Goal: Information Seeking & Learning: Check status

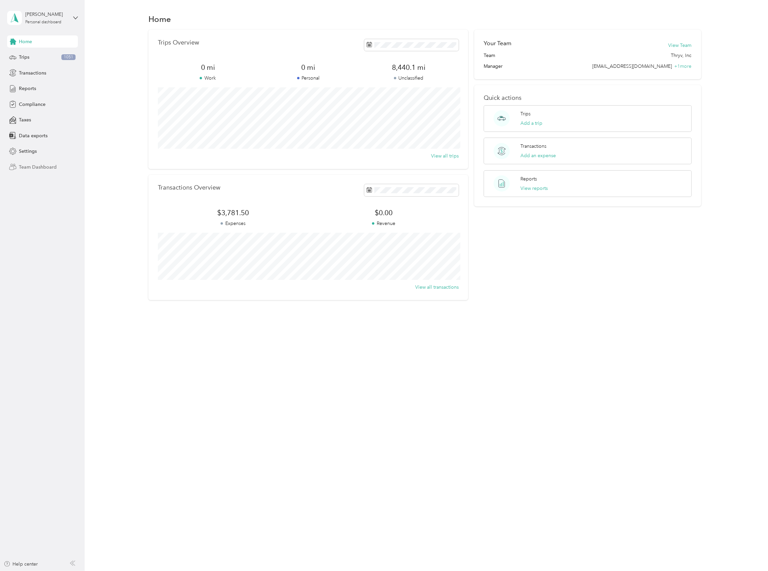
click at [47, 168] on span "Team Dashboard" at bounding box center [38, 167] width 38 height 7
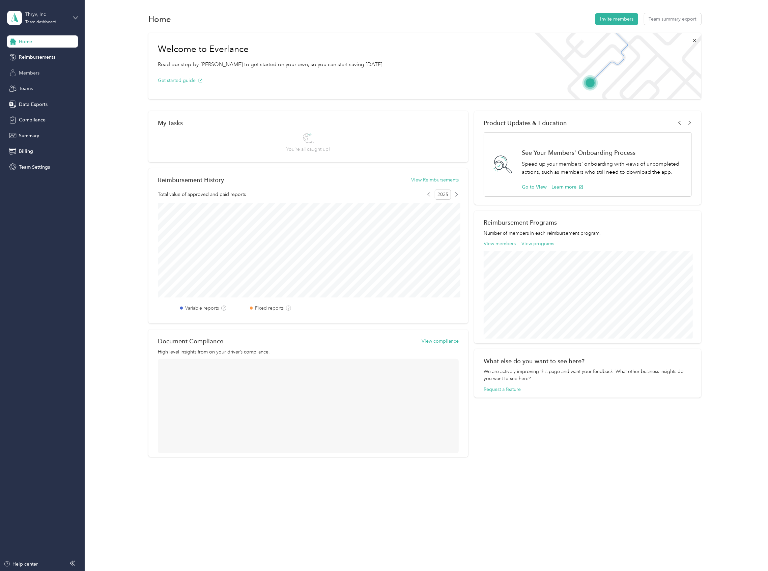
click at [34, 75] on span "Members" at bounding box center [29, 72] width 21 height 7
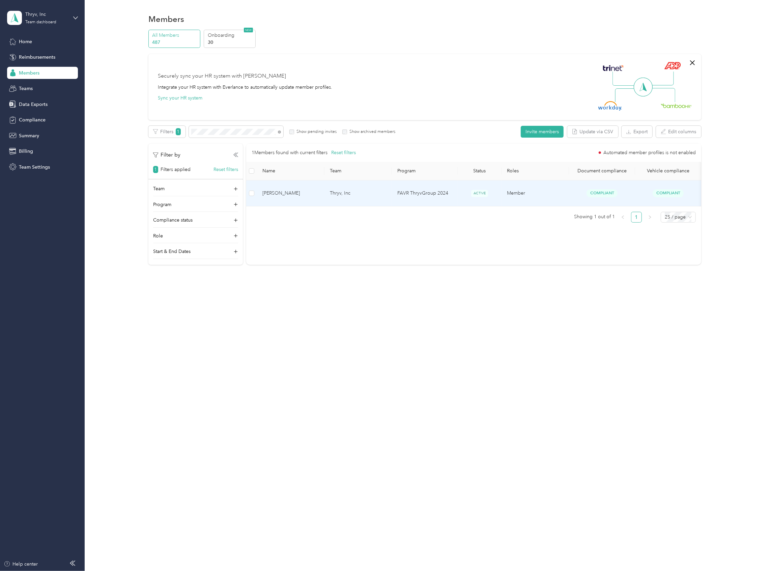
click at [278, 184] on td "[PERSON_NAME]" at bounding box center [290, 193] width 67 height 26
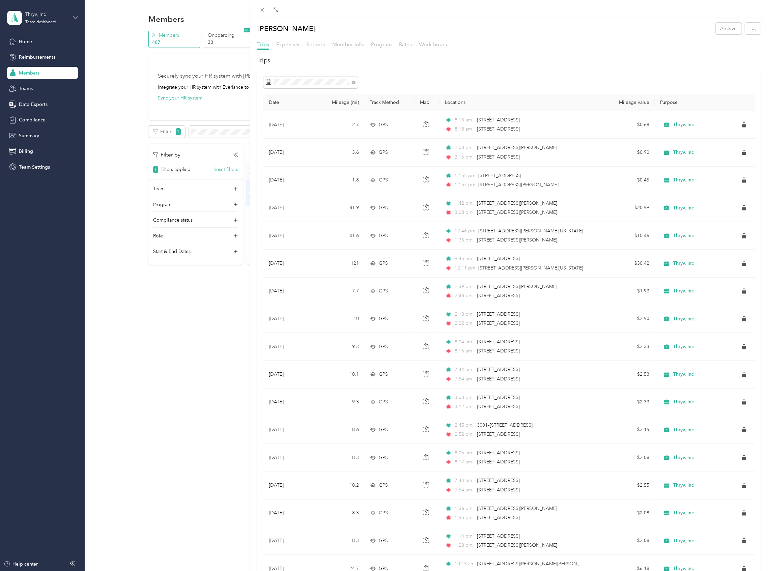
click at [315, 44] on span "Reports" at bounding box center [315, 44] width 19 height 6
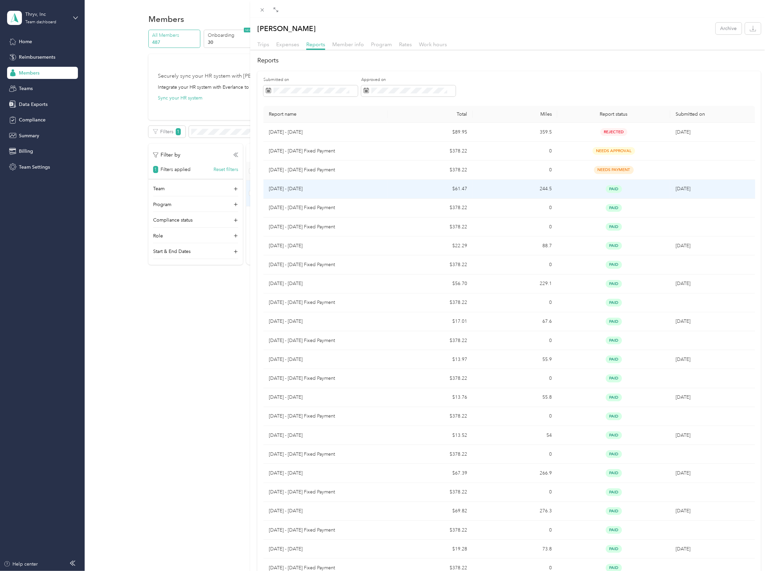
click at [332, 187] on p "[DATE] - [DATE]" at bounding box center [326, 188] width 114 height 7
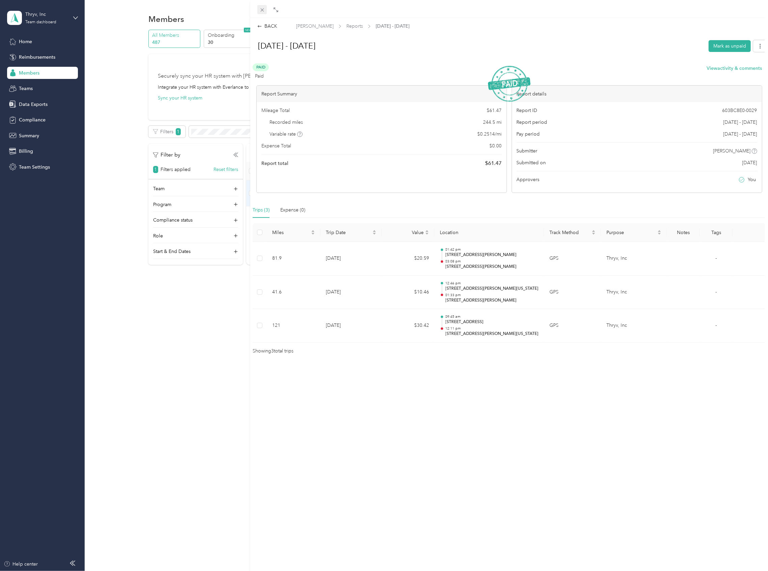
click at [260, 8] on icon at bounding box center [262, 10] width 6 height 6
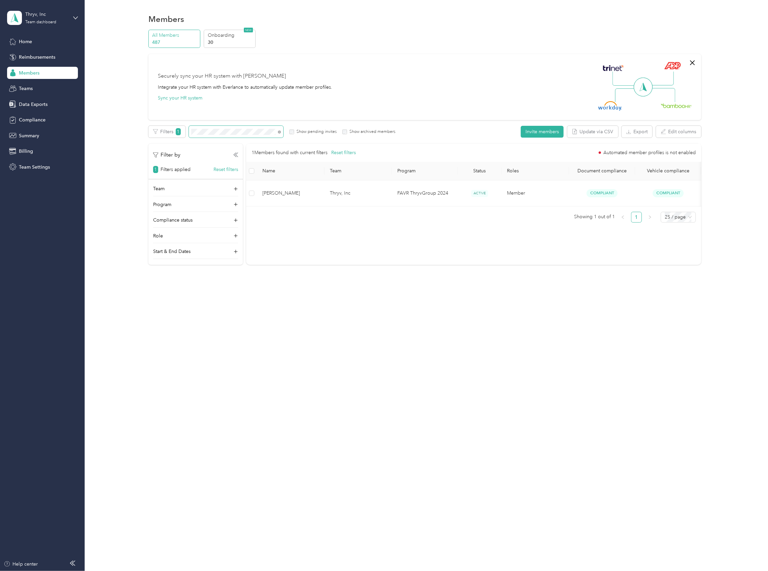
click at [219, 128] on span at bounding box center [236, 132] width 94 height 12
click at [55, 97] on section "Thryv, Inc Team dashboard Home Reimbursements Members Teams Data Exports Compli…" at bounding box center [382, 285] width 764 height 571
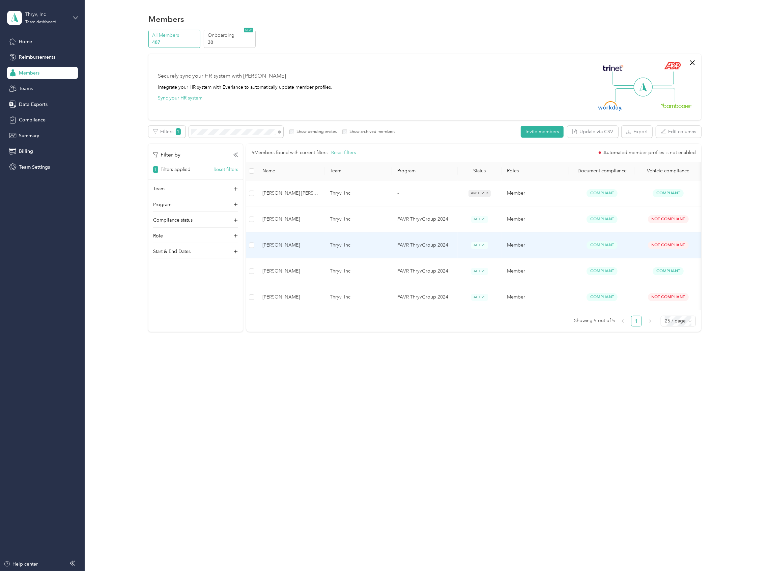
click at [292, 241] on span "[PERSON_NAME]" at bounding box center [290, 244] width 57 height 7
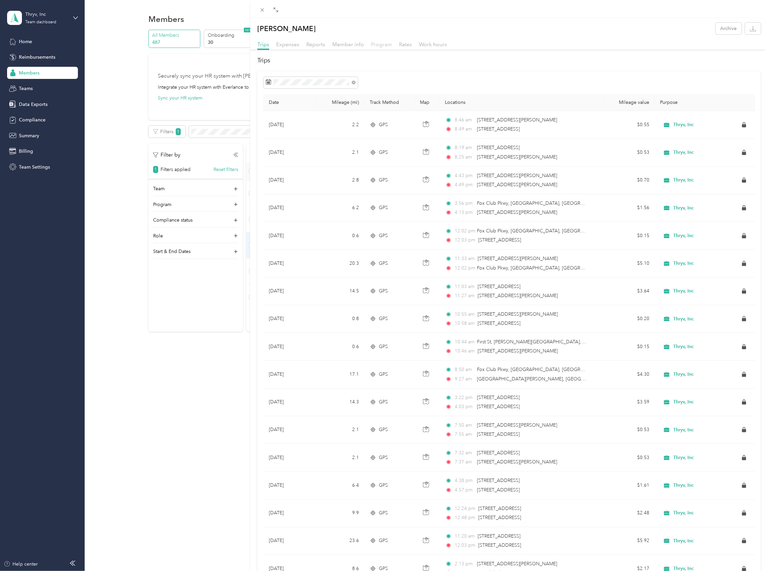
click at [380, 45] on span "Program" at bounding box center [381, 44] width 21 height 6
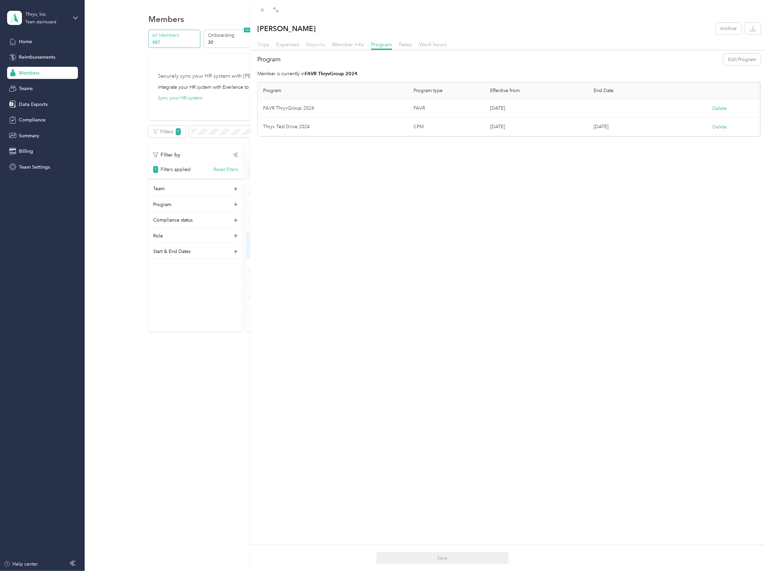
click at [313, 45] on span "Reports" at bounding box center [315, 44] width 19 height 6
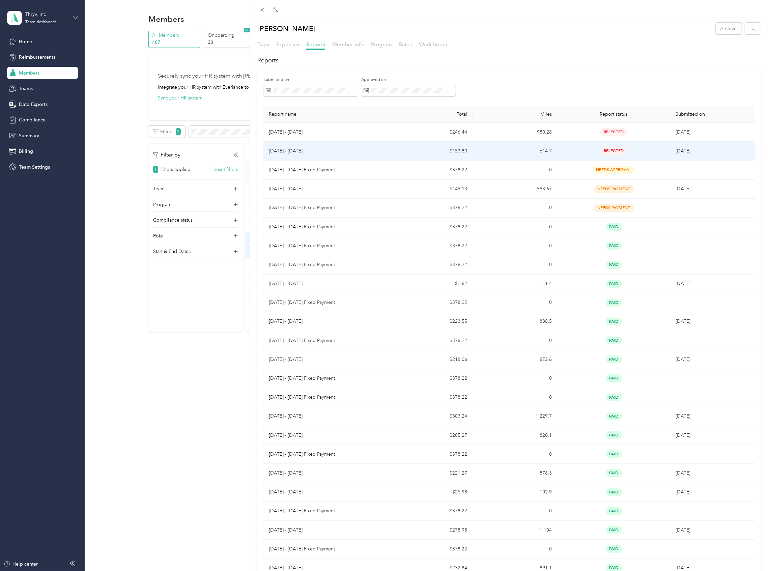
click at [336, 144] on td "[DATE] - [DATE]" at bounding box center [325, 151] width 124 height 19
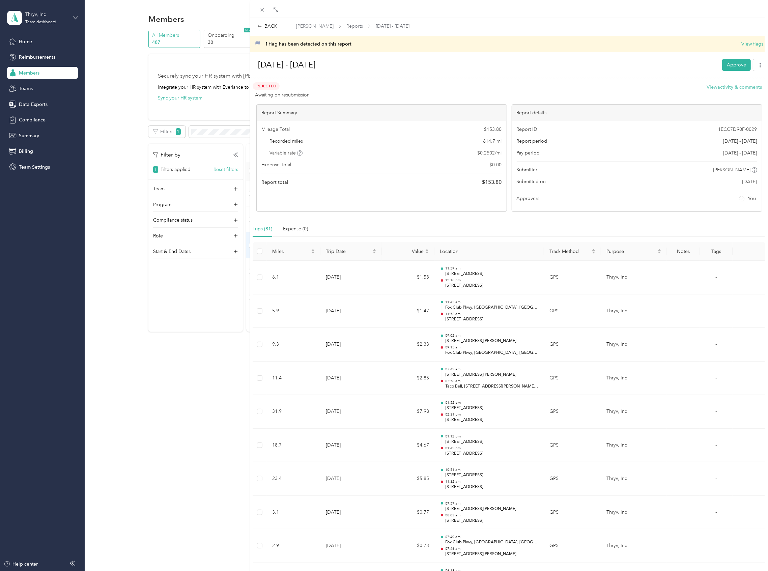
click at [728, 86] on button "View activity & comments" at bounding box center [734, 87] width 55 height 7
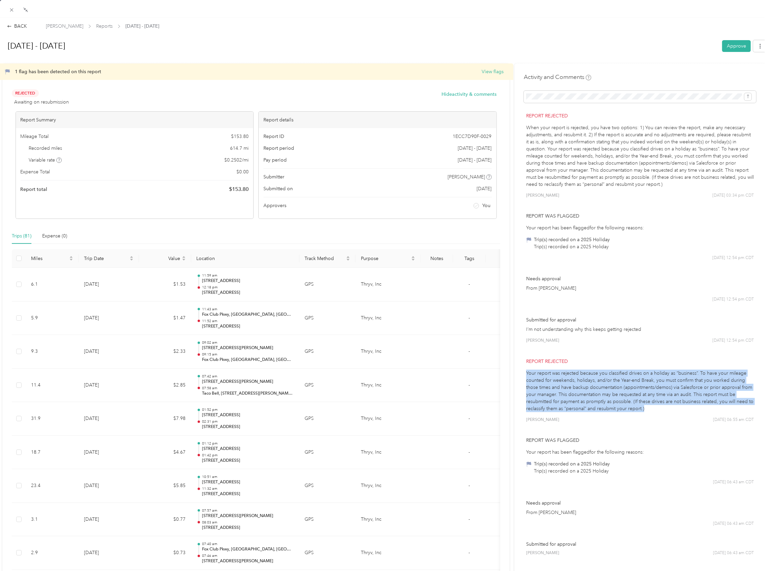
drag, startPoint x: 522, startPoint y: 372, endPoint x: 668, endPoint y: 408, distance: 150.3
click at [668, 408] on p "Your report was rejected because you classified drives on a holiday as “busines…" at bounding box center [640, 391] width 228 height 42
copy p "Your report was rejected because you classified drives on a holiday as “busines…"
click at [588, 124] on p "When your report is rejected, you have two options: 1) You can review the repor…" at bounding box center [640, 156] width 228 height 64
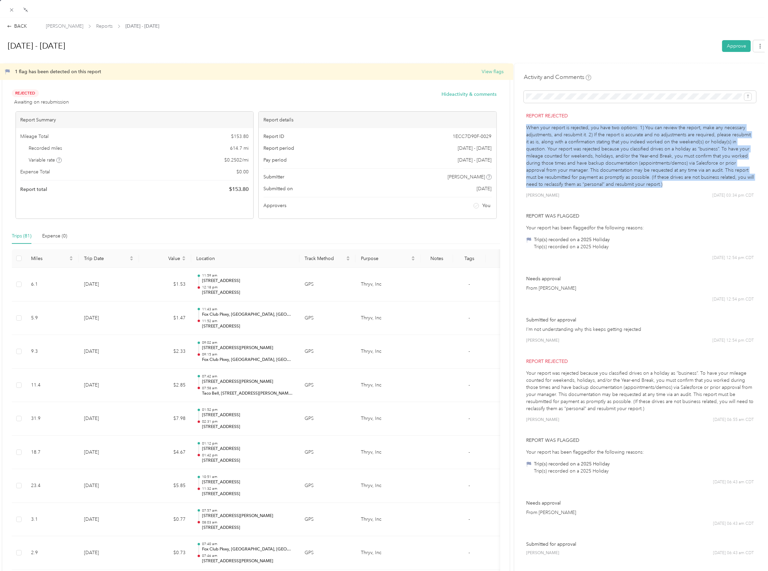
drag, startPoint x: 523, startPoint y: 127, endPoint x: 691, endPoint y: 185, distance: 177.7
click at [691, 185] on p "When your report is rejected, you have two options: 1) You can review the repor…" at bounding box center [640, 156] width 228 height 64
copy p "When your report is rejected, you have two options: 1) You can review the repor…"
drag, startPoint x: 676, startPoint y: 195, endPoint x: 689, endPoint y: 196, distance: 12.9
click at [676, 195] on div "[PERSON_NAME] [DATE] 03:34 pm CDT" at bounding box center [640, 196] width 228 height 6
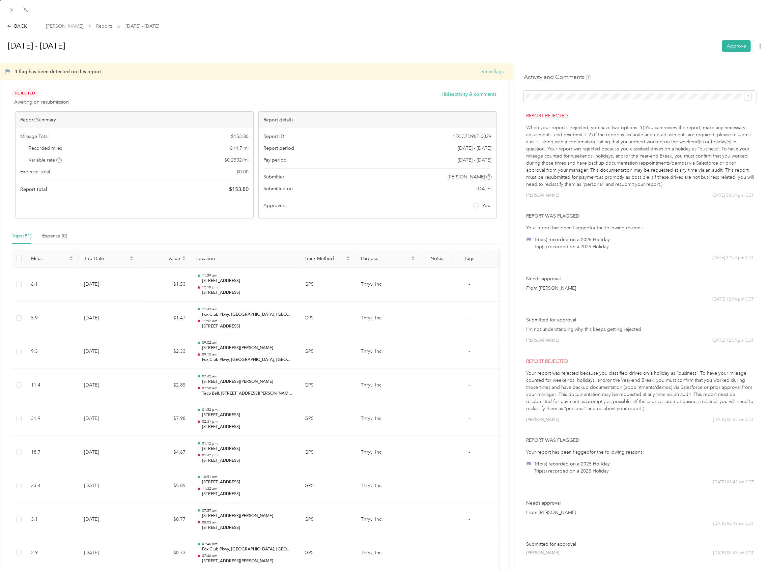
click at [715, 185] on p "When your report is rejected, you have two options: 1) You can review the repor…" at bounding box center [640, 156] width 228 height 64
drag, startPoint x: 692, startPoint y: 372, endPoint x: 564, endPoint y: 367, distance: 128.9
click at [564, 367] on div "Report rejected Your report was rejected because you classified drives on a hol…" at bounding box center [640, 390] width 232 height 75
click at [526, 374] on p "Your report was rejected because you classified drives on a holiday as “busines…" at bounding box center [640, 391] width 228 height 42
drag, startPoint x: 522, startPoint y: 374, endPoint x: 547, endPoint y: 389, distance: 28.9
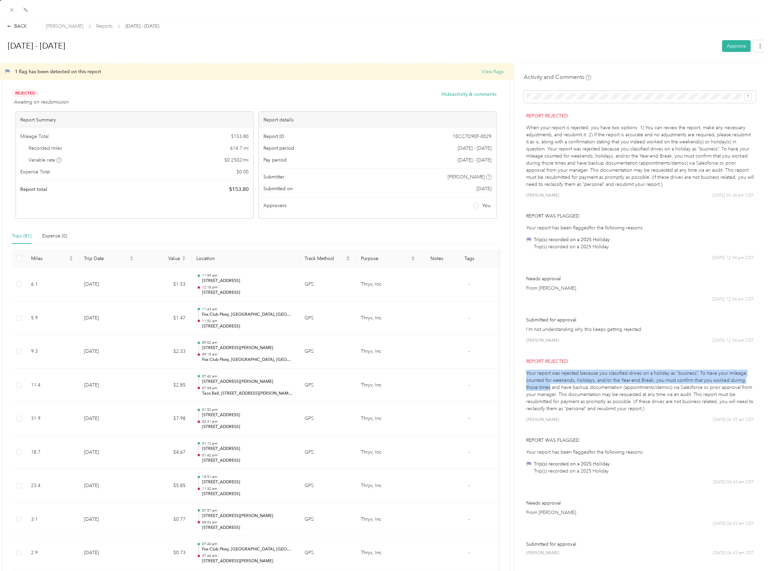
click at [547, 389] on p "Your report was rejected because you classified drives on a holiday as “busines…" at bounding box center [640, 391] width 228 height 42
copy p "Your report was rejected because you classified drives on a holiday as “busines…"
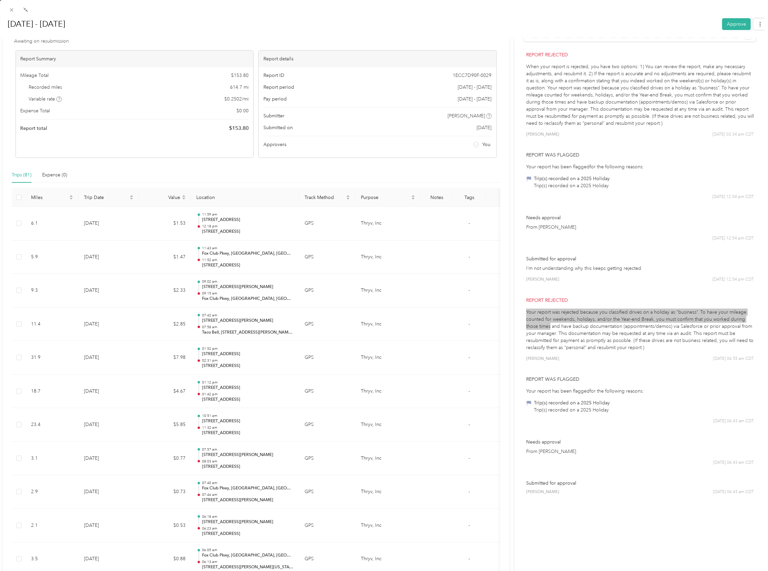
scroll to position [135, 0]
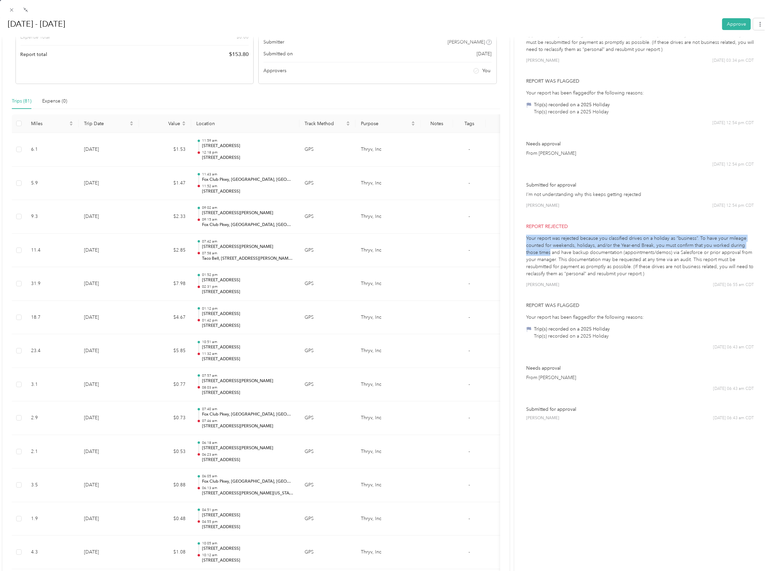
click at [597, 406] on p "Submitted for approval" at bounding box center [640, 409] width 228 height 7
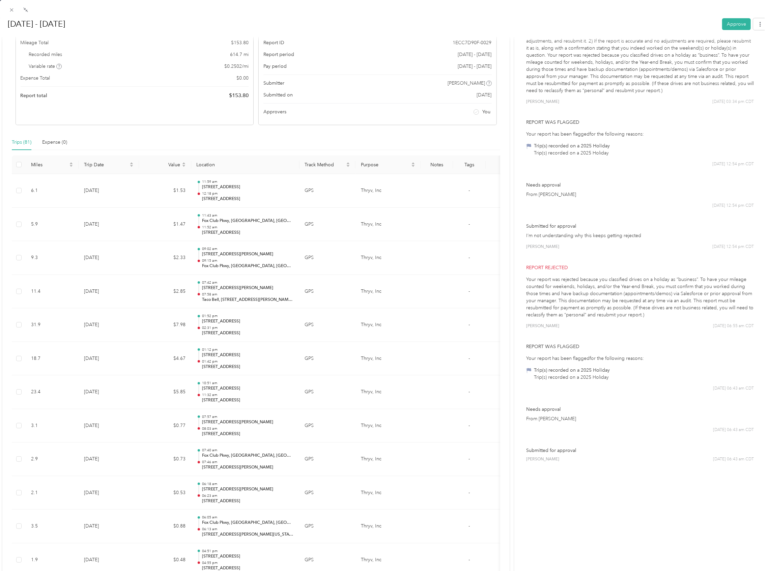
scroll to position [0, 0]
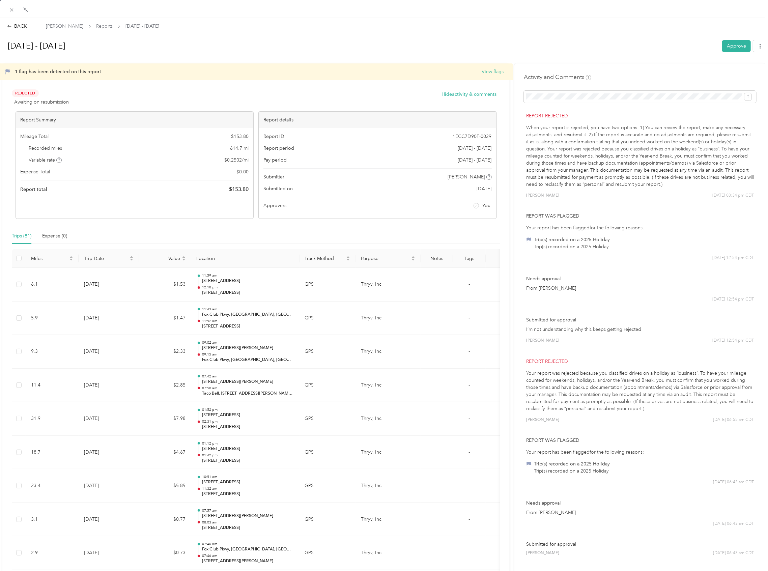
click at [24, 23] on div "BACK" at bounding box center [17, 26] width 20 height 7
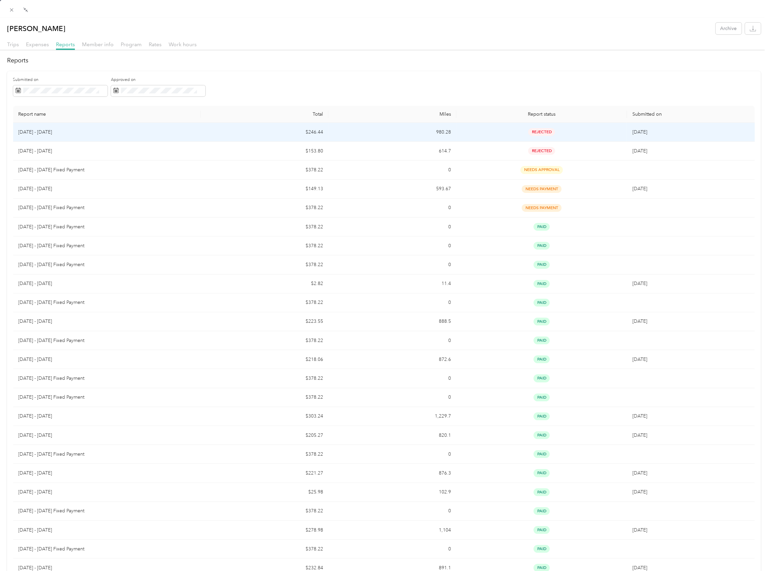
click at [58, 131] on p "[DATE] - [DATE]" at bounding box center [107, 131] width 177 height 7
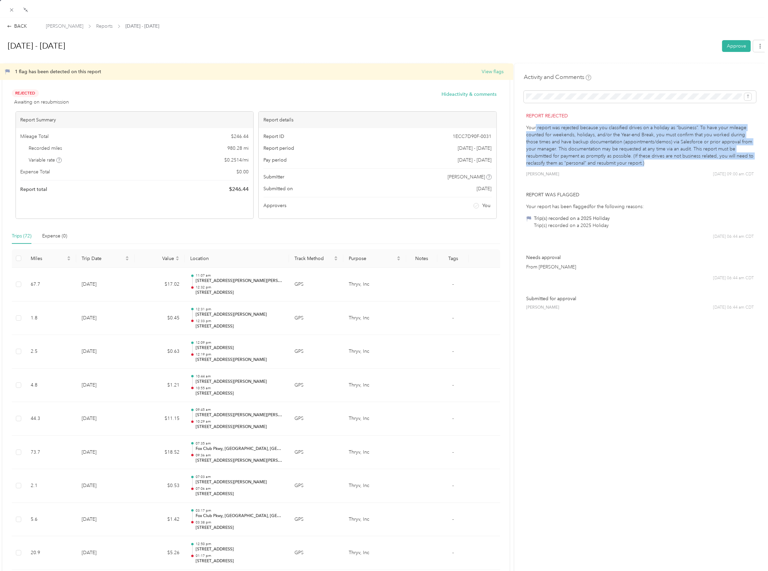
drag, startPoint x: 530, startPoint y: 128, endPoint x: 642, endPoint y: 166, distance: 118.1
click at [642, 166] on p "Your report was rejected because you classified drives on a holiday as “busines…" at bounding box center [640, 145] width 228 height 42
click at [645, 166] on p "Your report was rejected because you classified drives on a holiday as “busines…" at bounding box center [640, 145] width 228 height 42
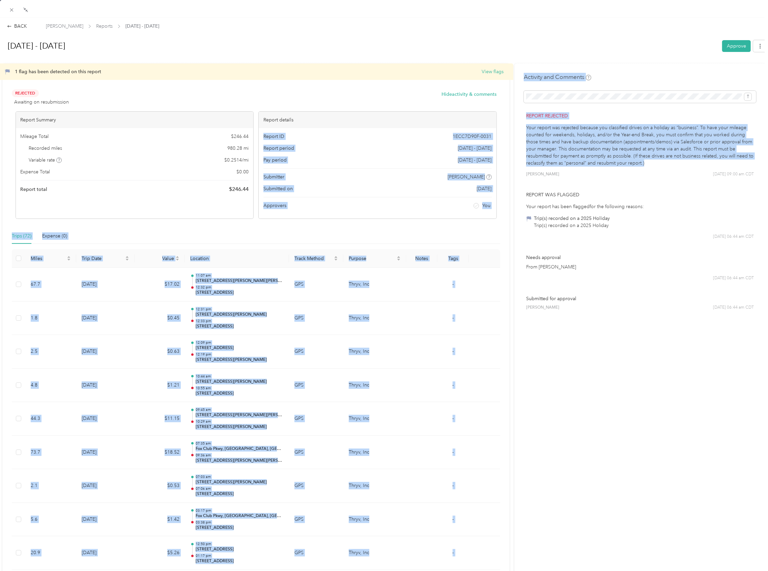
drag, startPoint x: 644, startPoint y: 166, endPoint x: 503, endPoint y: 121, distance: 147.1
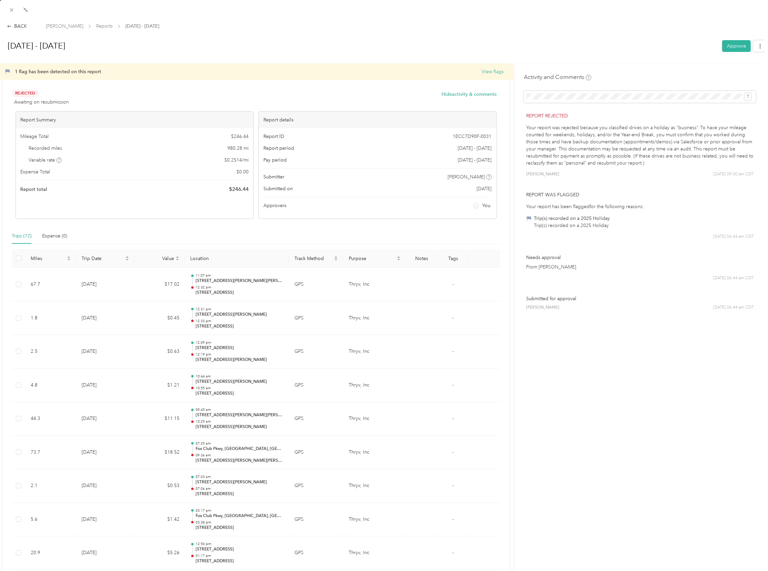
click at [677, 172] on div "[PERSON_NAME] [DATE] 09:00 am CDT" at bounding box center [640, 174] width 228 height 6
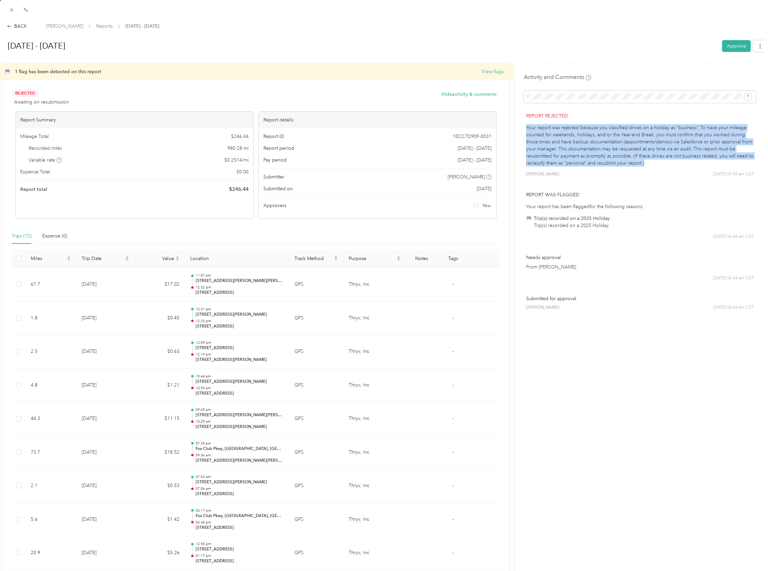
drag, startPoint x: 647, startPoint y: 160, endPoint x: 518, endPoint y: 124, distance: 133.4
copy p "Your report was rejected because you classified drives on a holiday as “busines…"
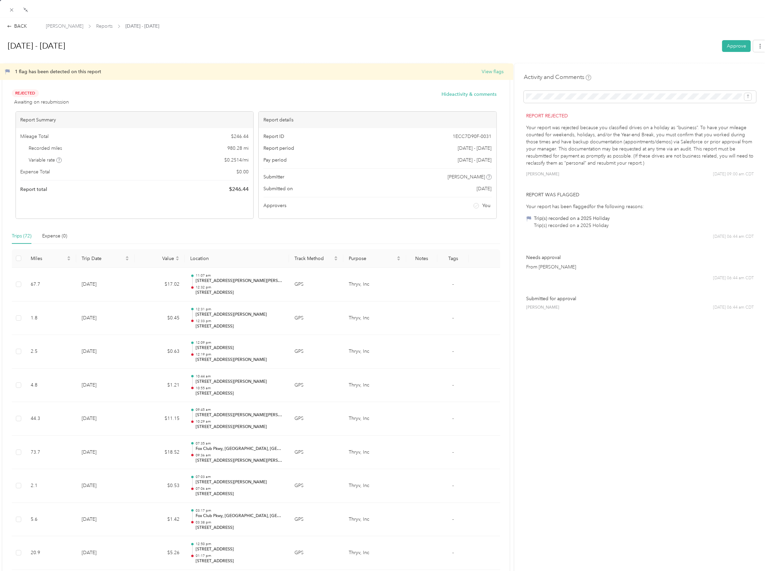
click at [620, 171] on div "[PERSON_NAME] [DATE] 09:00 am CDT" at bounding box center [640, 174] width 228 height 6
click at [15, 13] on div "Compress" at bounding box center [25, 19] width 27 height 12
click at [9, 7] on icon at bounding box center [12, 10] width 6 height 6
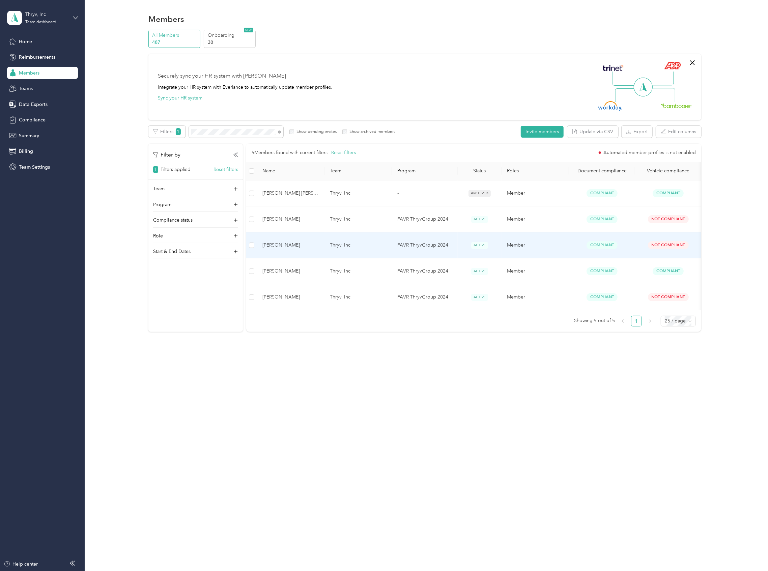
click at [289, 241] on span "[PERSON_NAME]" at bounding box center [290, 244] width 57 height 7
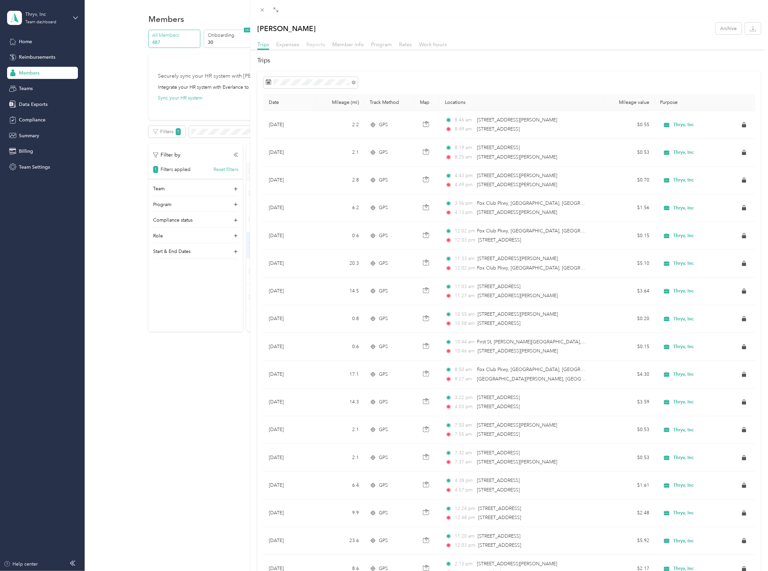
click at [316, 45] on span "Reports" at bounding box center [315, 44] width 19 height 6
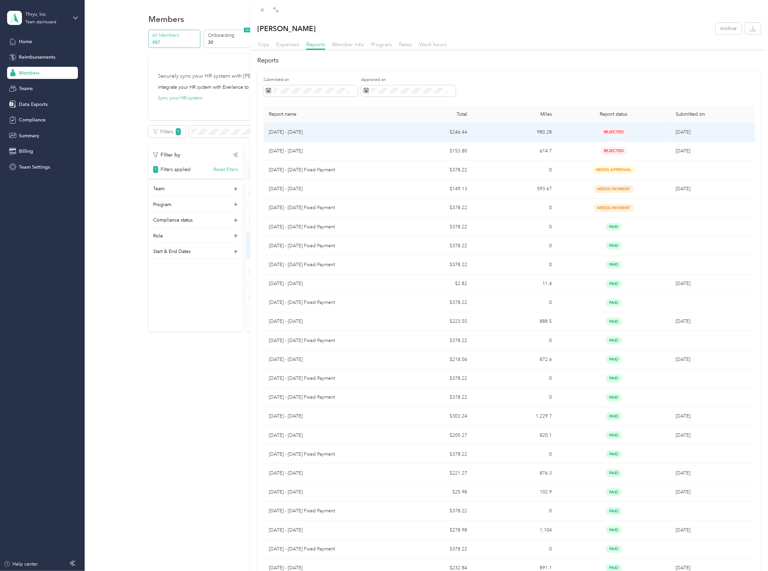
click at [286, 138] on td "[DATE] - [DATE]" at bounding box center [325, 132] width 124 height 19
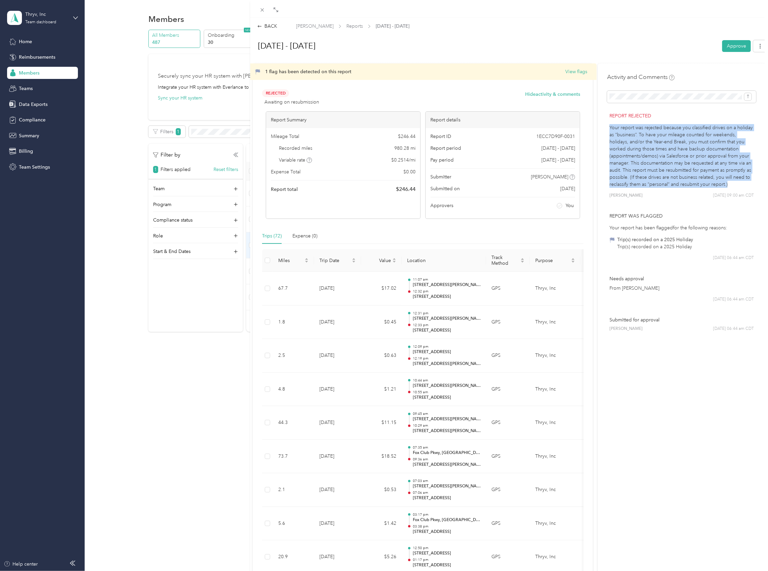
drag, startPoint x: 605, startPoint y: 121, endPoint x: 729, endPoint y: 184, distance: 139.3
click at [729, 184] on p "Your report was rejected because you classified drives on a holiday as “busines…" at bounding box center [681, 156] width 144 height 64
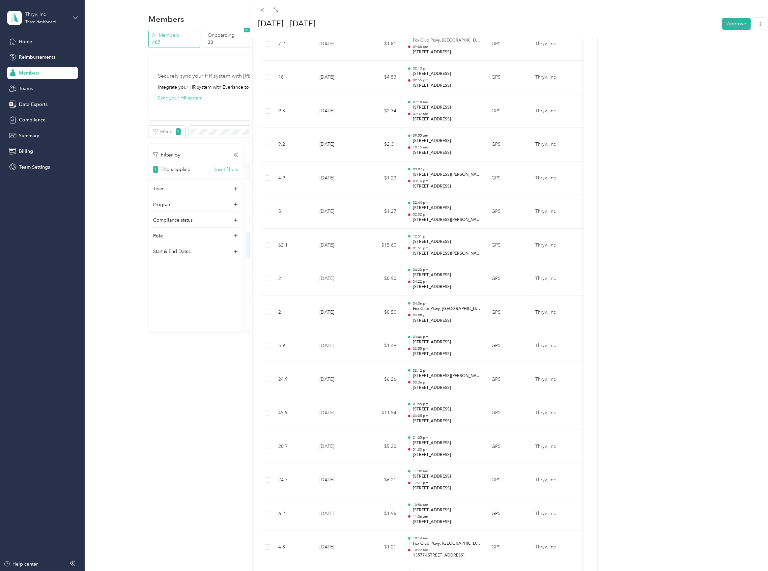
scroll to position [1933, 0]
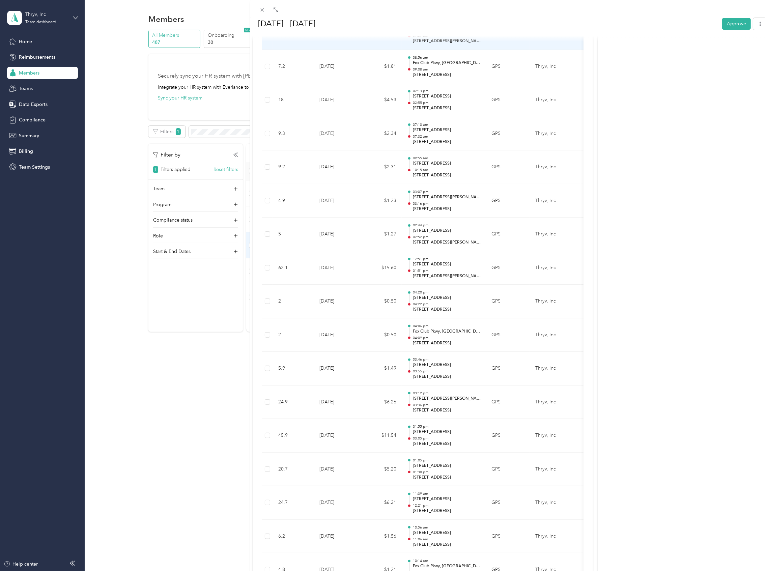
click at [575, 43] on td "Thryv, Inc" at bounding box center [555, 33] width 51 height 34
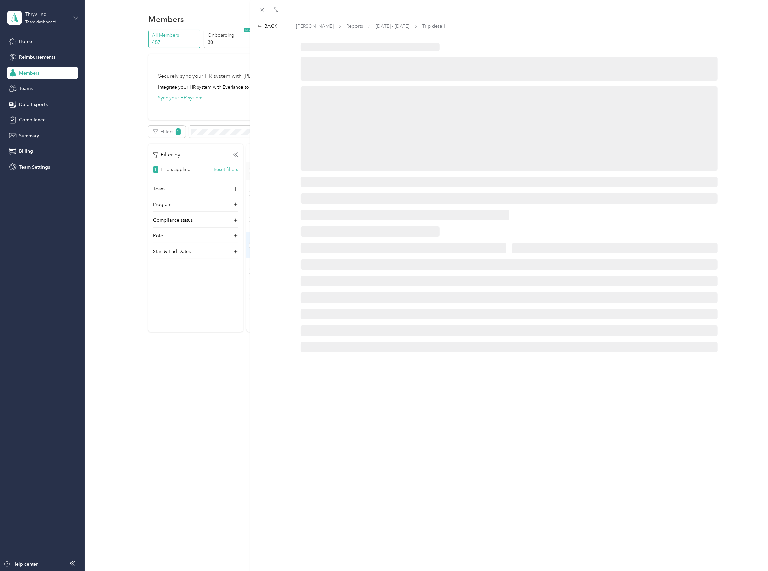
click at [581, 43] on div at bounding box center [508, 198] width 431 height 310
click at [260, 9] on icon at bounding box center [262, 10] width 6 height 6
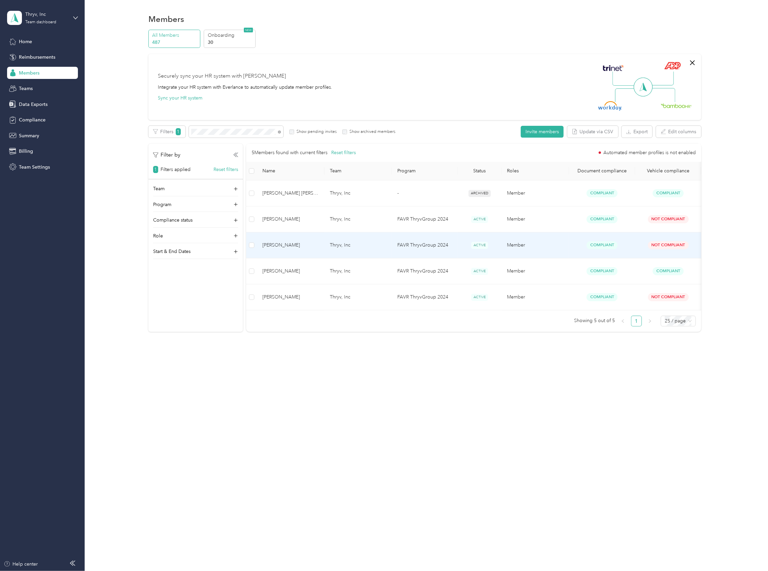
click at [275, 241] on span "[PERSON_NAME]" at bounding box center [290, 244] width 57 height 7
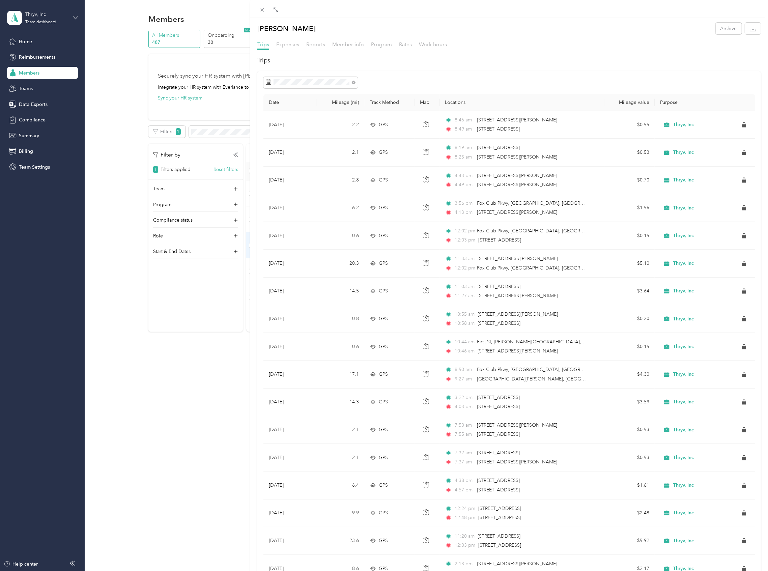
click at [417, 57] on h2 "Trips" at bounding box center [508, 60] width 503 height 9
click at [510, 15] on div at bounding box center [509, 9] width 518 height 18
drag, startPoint x: 637, startPoint y: 77, endPoint x: 715, endPoint y: 42, distance: 85.9
click at [637, 77] on div at bounding box center [509, 82] width 492 height 11
click at [313, 47] on span "Reports" at bounding box center [315, 44] width 19 height 6
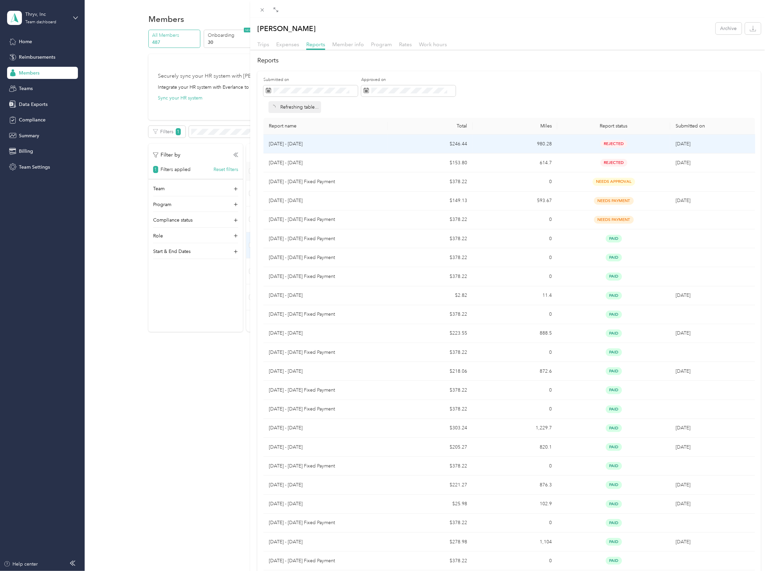
click at [284, 148] on td "[DATE] - [DATE]" at bounding box center [325, 144] width 124 height 19
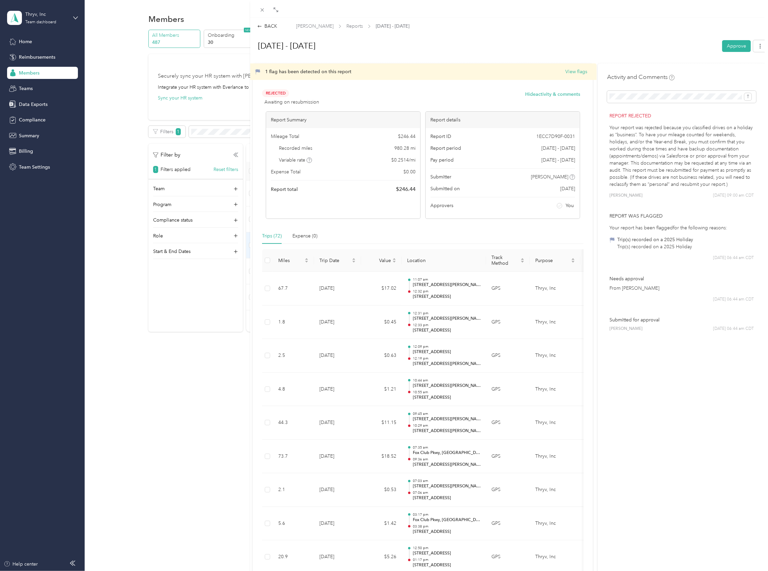
click at [614, 128] on p "Your report was rejected because you classified drives on a holiday as “busines…" at bounding box center [681, 156] width 144 height 64
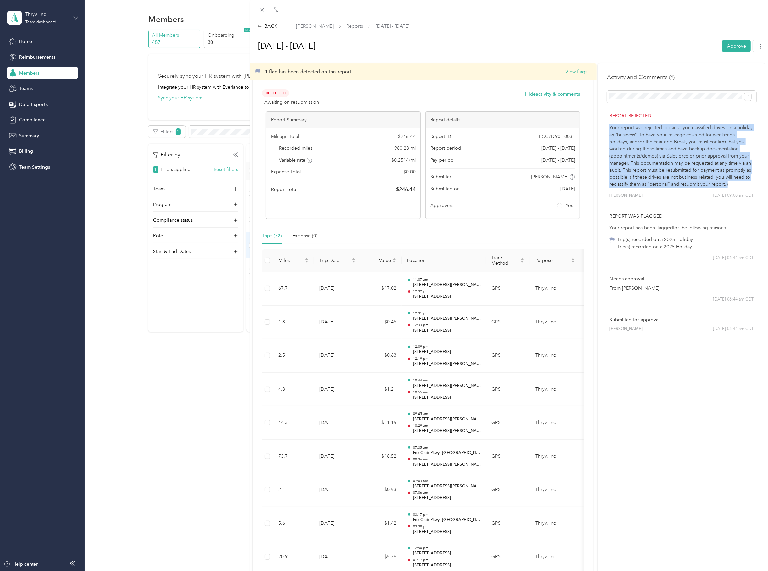
drag, startPoint x: 606, startPoint y: 127, endPoint x: 735, endPoint y: 181, distance: 140.4
click at [735, 181] on p "Your report was rejected because you classified drives on a holiday as “busines…" at bounding box center [681, 156] width 144 height 64
copy p "Your report was rejected because you classified drives on a holiday as “busines…"
